Goal: Register for event/course

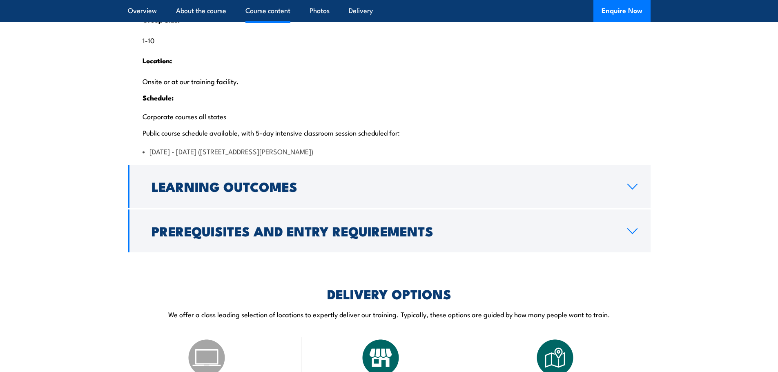
scroll to position [1675, 0]
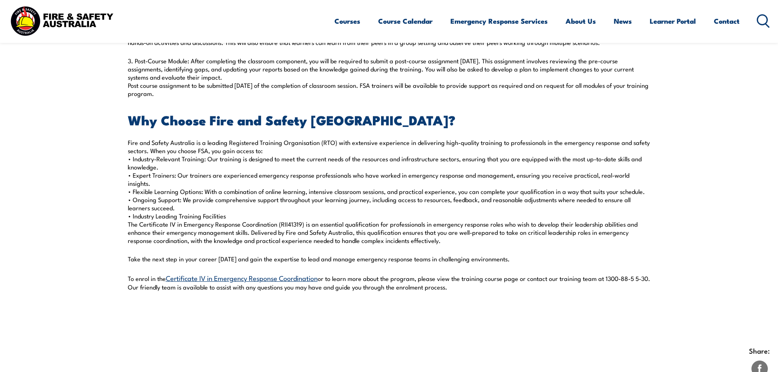
scroll to position [804, 0]
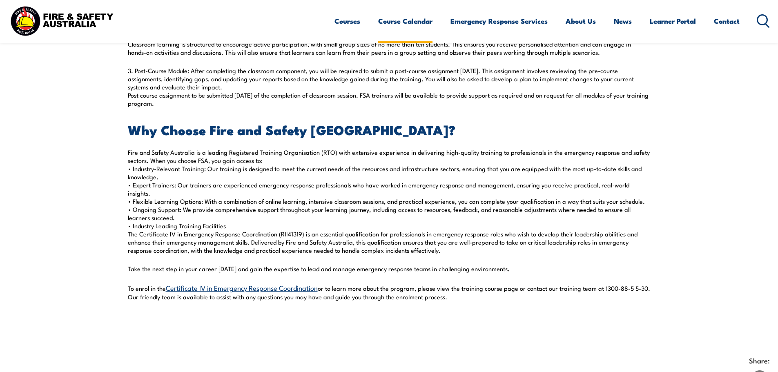
click at [399, 25] on link "Course Calendar" at bounding box center [405, 21] width 54 height 22
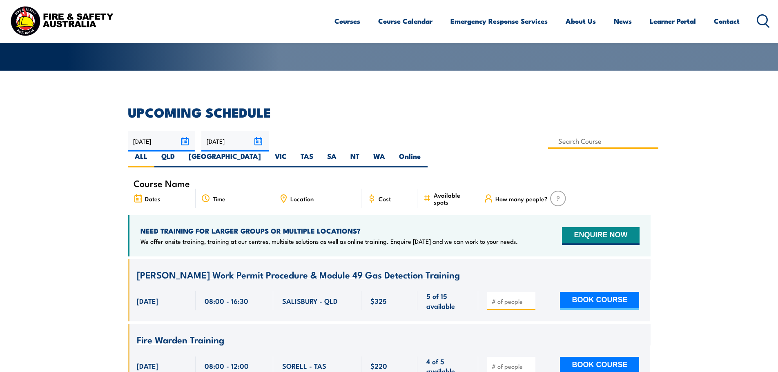
click at [548, 143] on input at bounding box center [603, 141] width 111 height 16
type input "Certificate IV in Emergency Response Coordination RII41319"
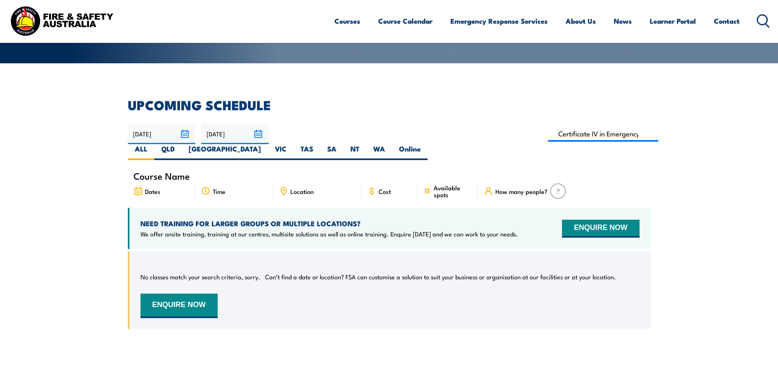
scroll to position [147, 0]
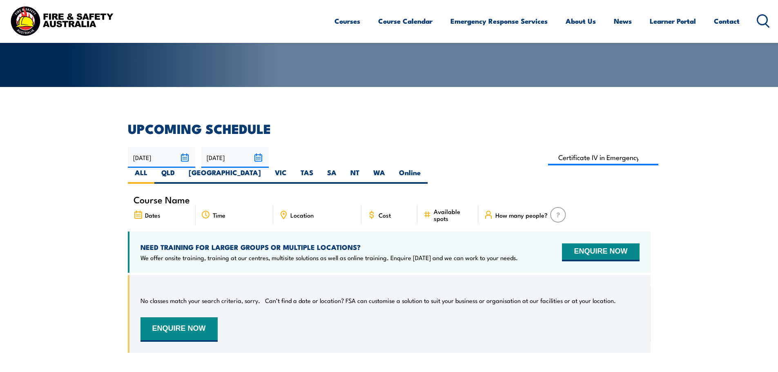
click at [257, 157] on input "[DATE]" at bounding box center [234, 157] width 67 height 21
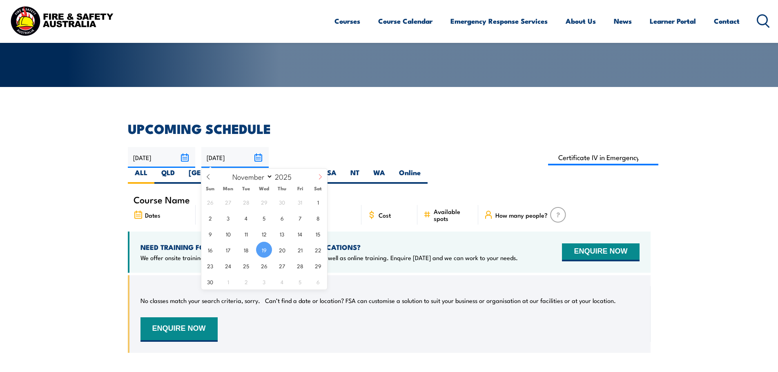
click at [320, 178] on icon at bounding box center [320, 177] width 6 height 6
select select "11"
click at [320, 178] on icon at bounding box center [320, 177] width 6 height 6
type input "2026"
click at [320, 178] on icon at bounding box center [320, 177] width 6 height 6
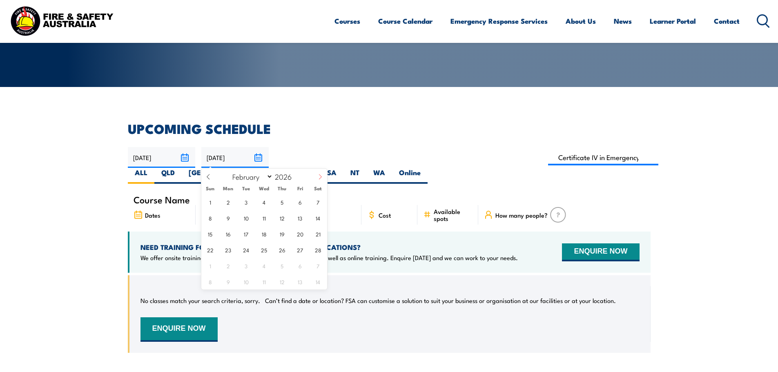
click at [320, 178] on icon at bounding box center [320, 177] width 6 height 6
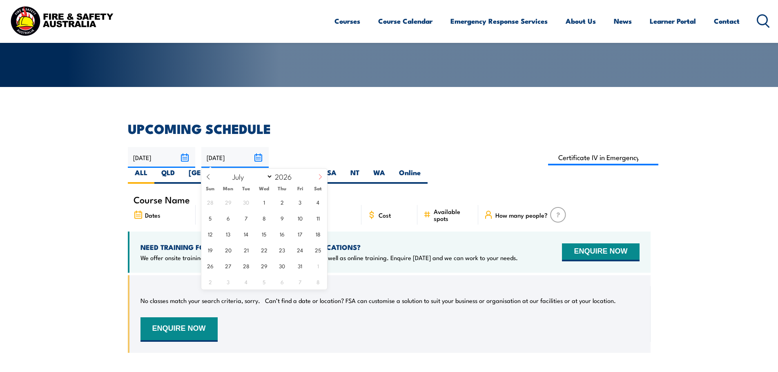
click at [320, 178] on icon at bounding box center [320, 177] width 6 height 6
select select "7"
click at [230, 282] on span "31" at bounding box center [228, 282] width 16 height 16
type input "[DATE]"
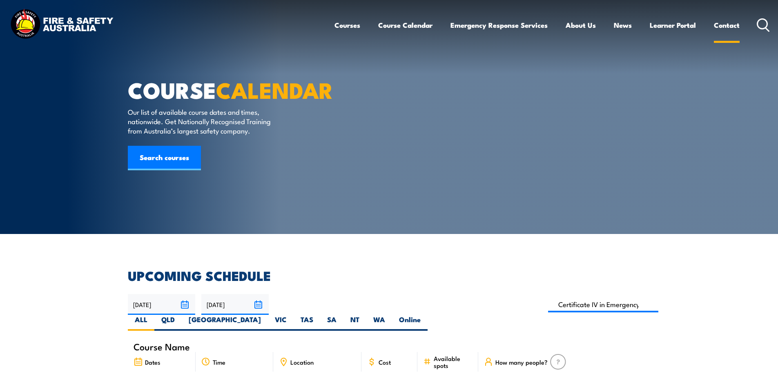
click at [728, 25] on link "Contact" at bounding box center [727, 25] width 26 height 22
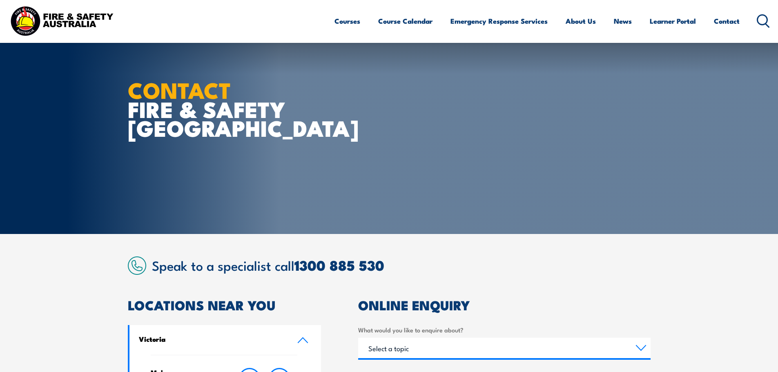
scroll to position [245, 0]
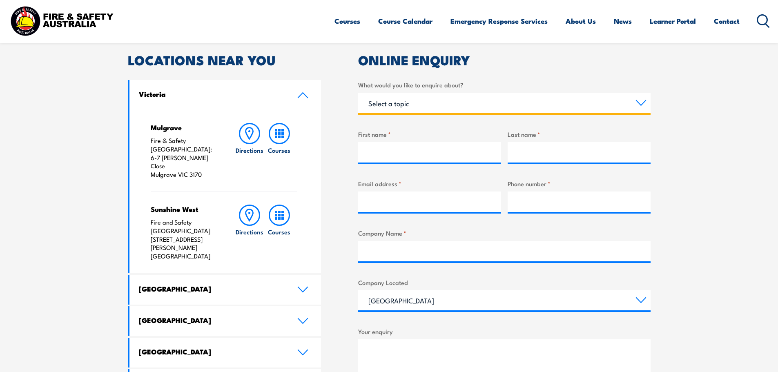
click at [446, 103] on select "Select a topic Training Emergency Response Services General Enquiry" at bounding box center [504, 103] width 293 height 20
select select "Training"
click at [358, 93] on select "Select a topic Training Emergency Response Services General Enquiry" at bounding box center [504, 103] width 293 height 20
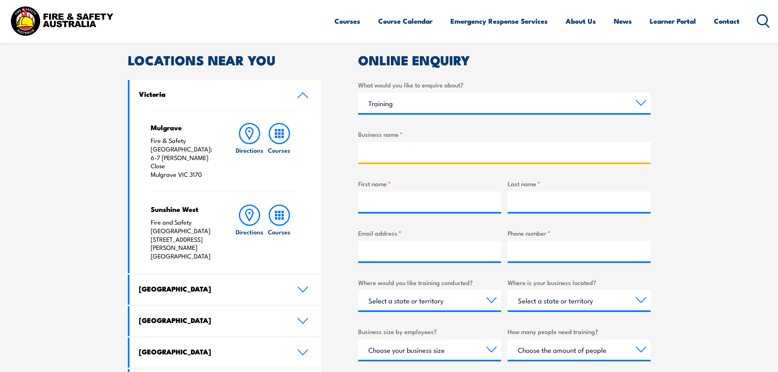
click at [414, 149] on input "Business name *" at bounding box center [504, 152] width 293 height 20
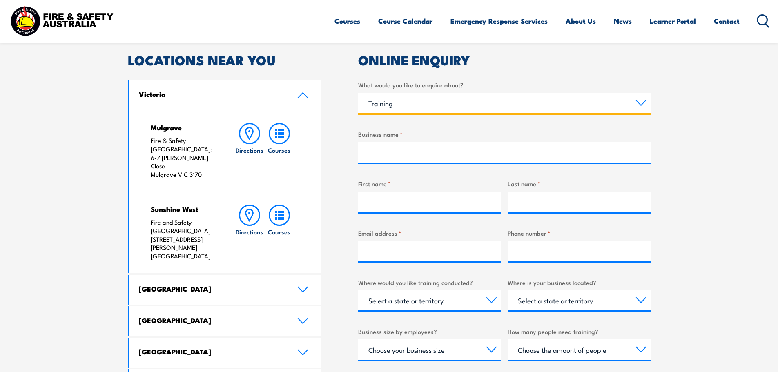
click at [637, 103] on select "Select a topic Training Emergency Response Services General Enquiry" at bounding box center [504, 103] width 293 height 20
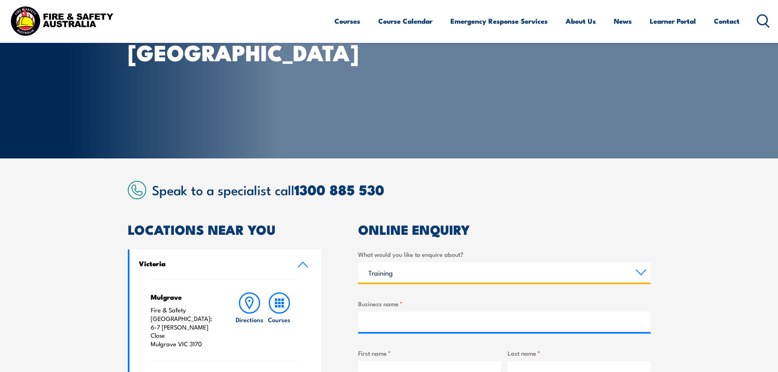
scroll to position [0, 0]
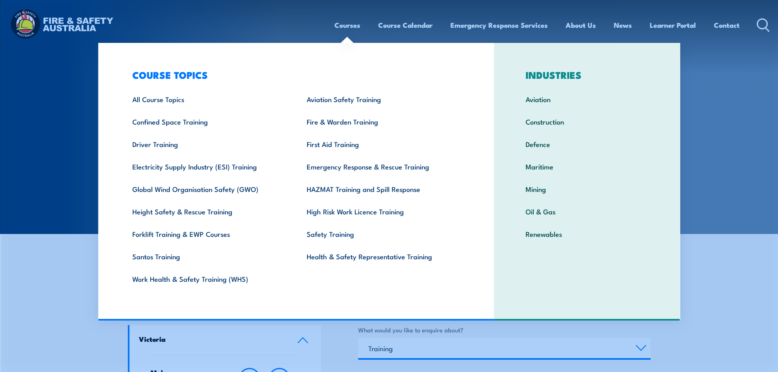
click at [344, 27] on link "Courses" at bounding box center [348, 25] width 26 height 22
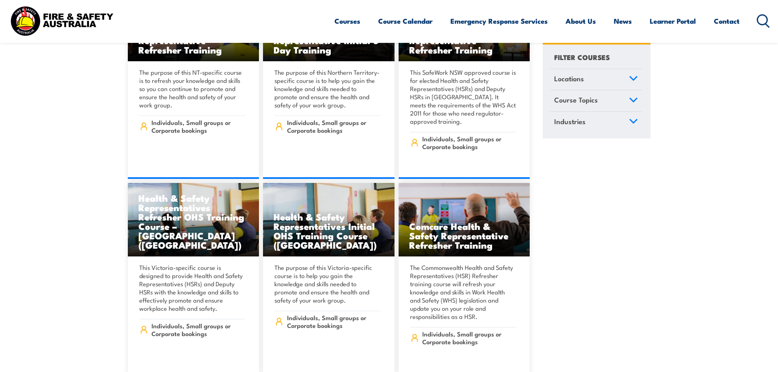
scroll to position [4045, 0]
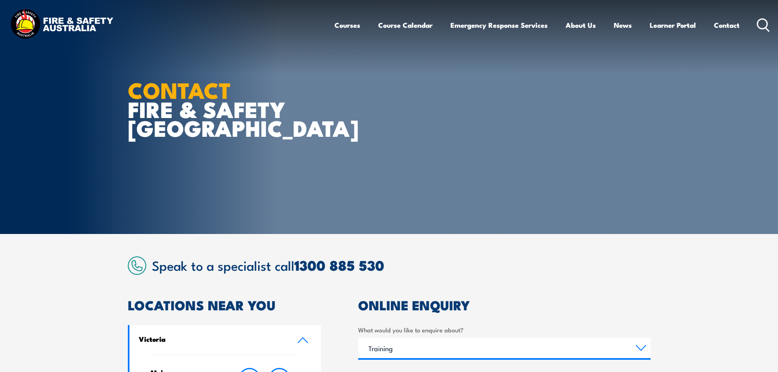
select select "Training"
